Goal: Task Accomplishment & Management: Manage account settings

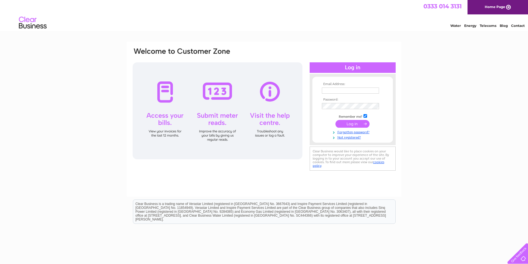
type input "cbw@ashgillcarehome.com"
click at [354, 125] on input "submit" at bounding box center [352, 124] width 34 height 8
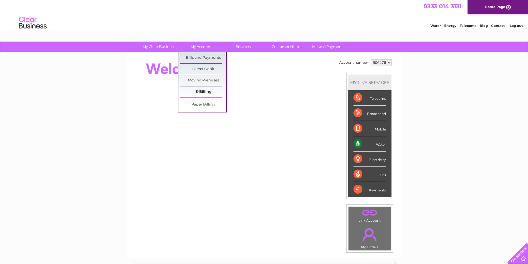
click at [203, 94] on link "E-Billing" at bounding box center [203, 92] width 46 height 11
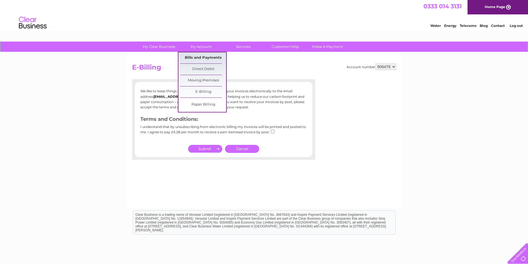
click at [194, 59] on link "Bills and Payments" at bounding box center [203, 57] width 46 height 11
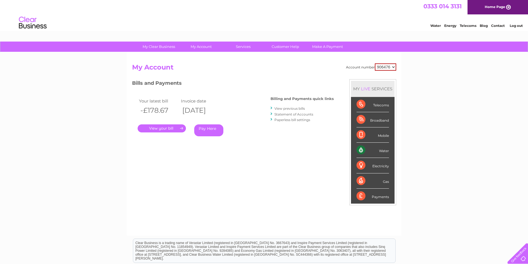
click at [160, 128] on link "." at bounding box center [162, 129] width 48 height 8
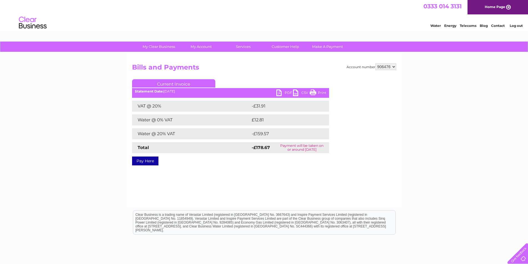
click at [283, 92] on link "PDF" at bounding box center [284, 94] width 17 height 8
